Goal: Check status: Check status

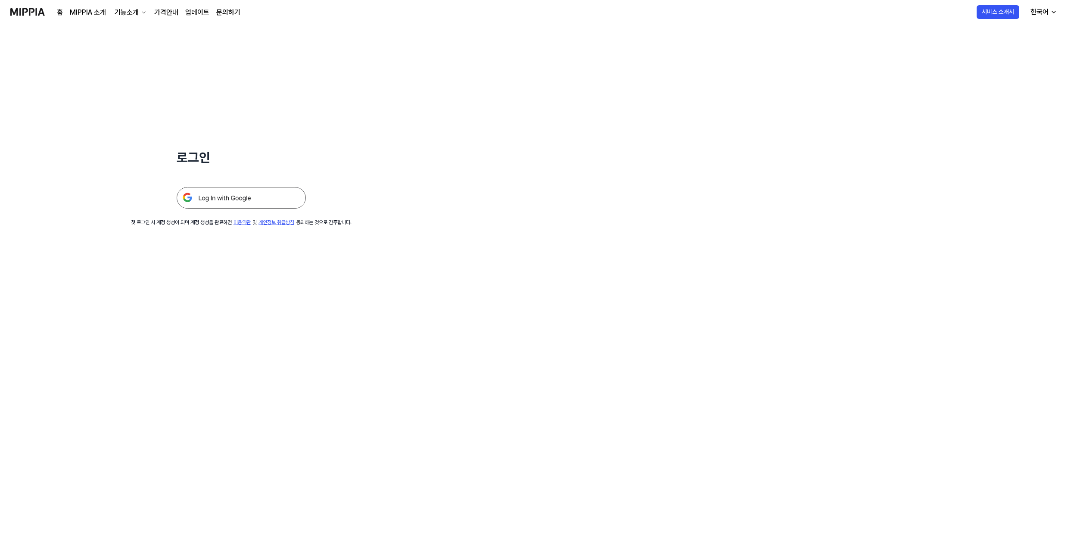
click at [223, 202] on img at bounding box center [241, 198] width 129 height 22
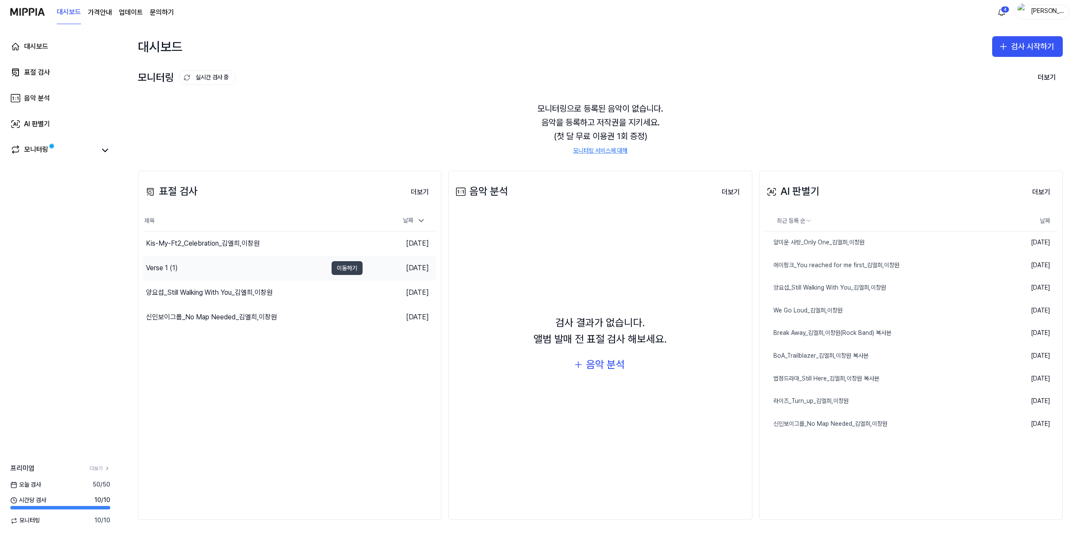
click at [342, 268] on button "이동하기" at bounding box center [347, 268] width 31 height 14
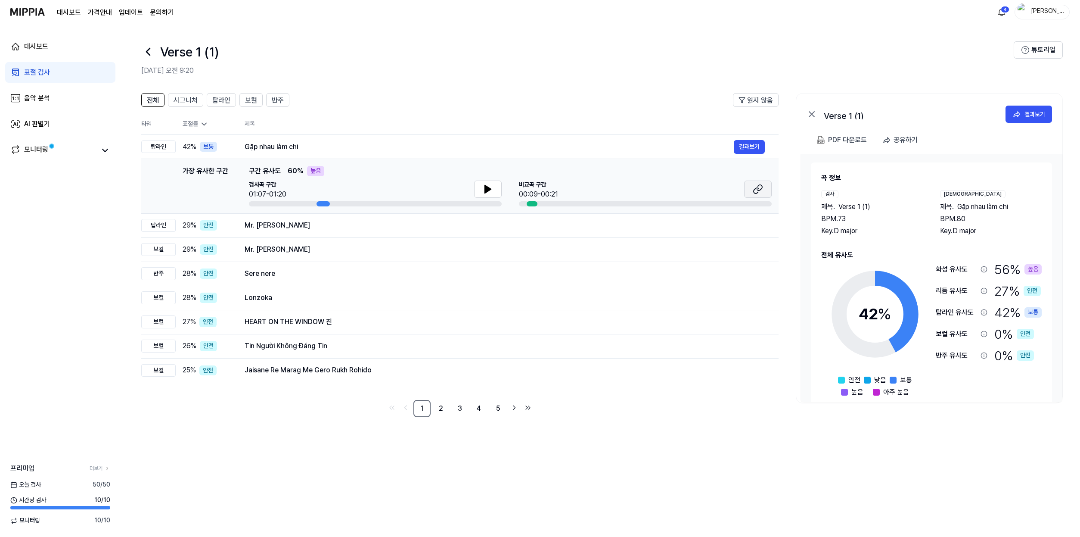
click at [760, 193] on icon at bounding box center [758, 189] width 10 height 10
click at [481, 187] on button at bounding box center [488, 188] width 28 height 17
click at [323, 193] on div "검사곡 구간 01:07-01:20" at bounding box center [375, 189] width 253 height 19
drag, startPoint x: 546, startPoint y: 190, endPoint x: 527, endPoint y: 195, distance: 19.4
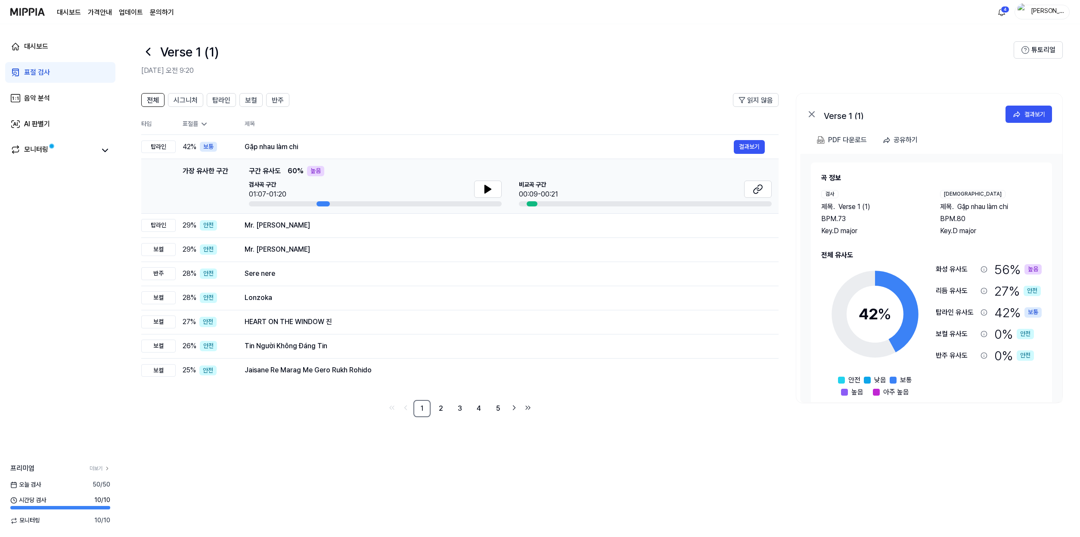
click at [527, 195] on div "00:09-00:21" at bounding box center [538, 194] width 39 height 10
click at [147, 50] on icon at bounding box center [147, 51] width 3 height 7
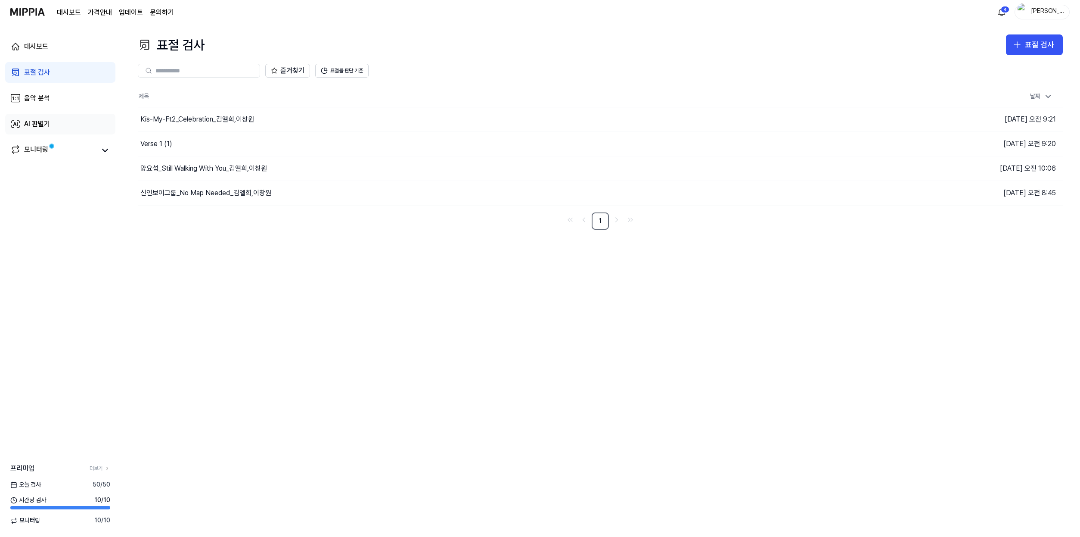
click at [33, 124] on div "AI 판별기" at bounding box center [37, 124] width 26 height 10
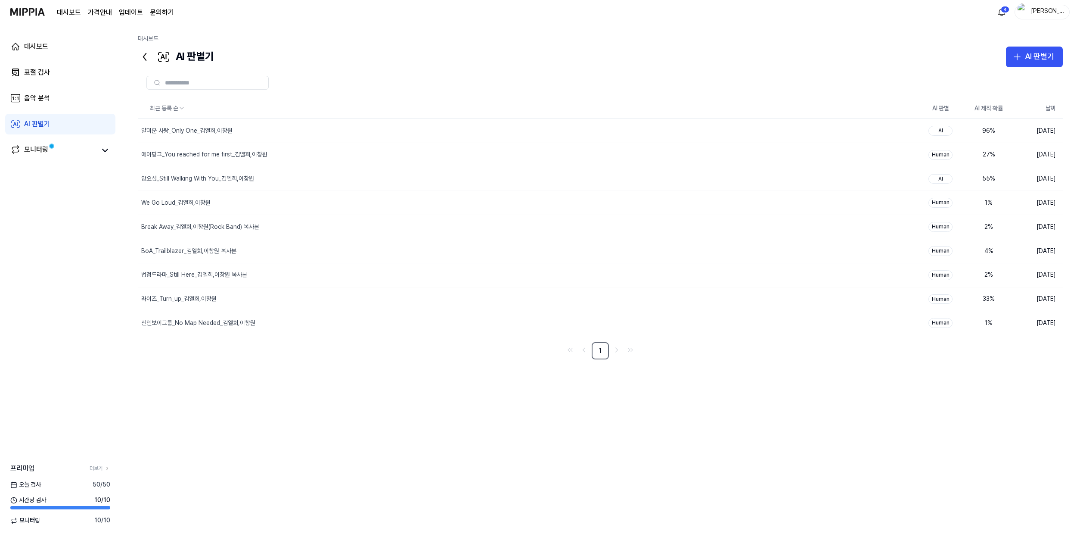
drag, startPoint x: 539, startPoint y: 175, endPoint x: 852, endPoint y: 203, distance: 313.5
click at [540, 175] on div "양요섭_Still Walking With You_김엘희,이창원" at bounding box center [527, 179] width 779 height 24
